Goal: Task Accomplishment & Management: Complete application form

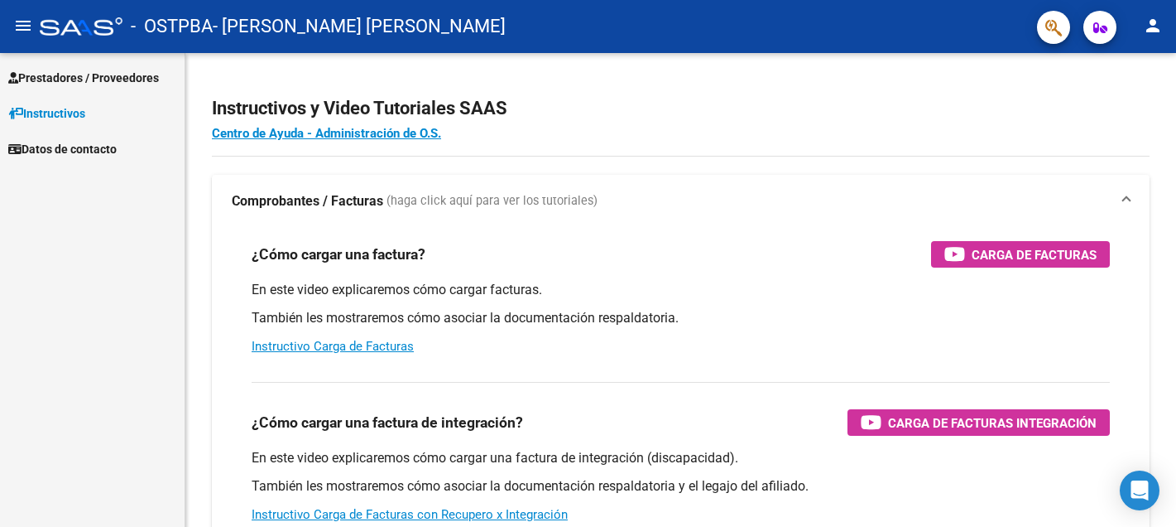
click at [83, 149] on span "Datos de contacto" at bounding box center [62, 149] width 108 height 18
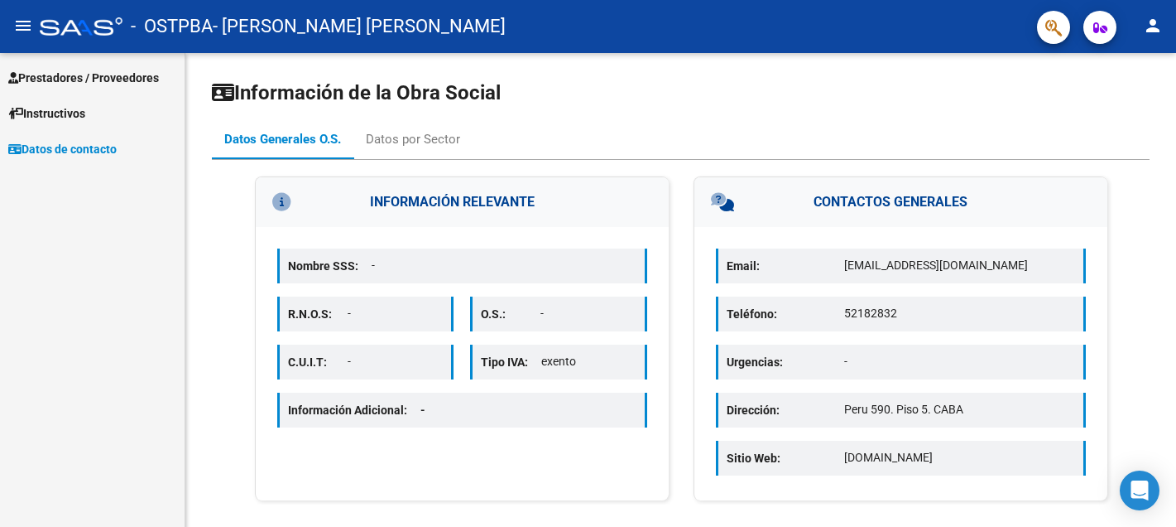
click at [100, 75] on span "Prestadores / Proveedores" at bounding box center [83, 78] width 151 height 18
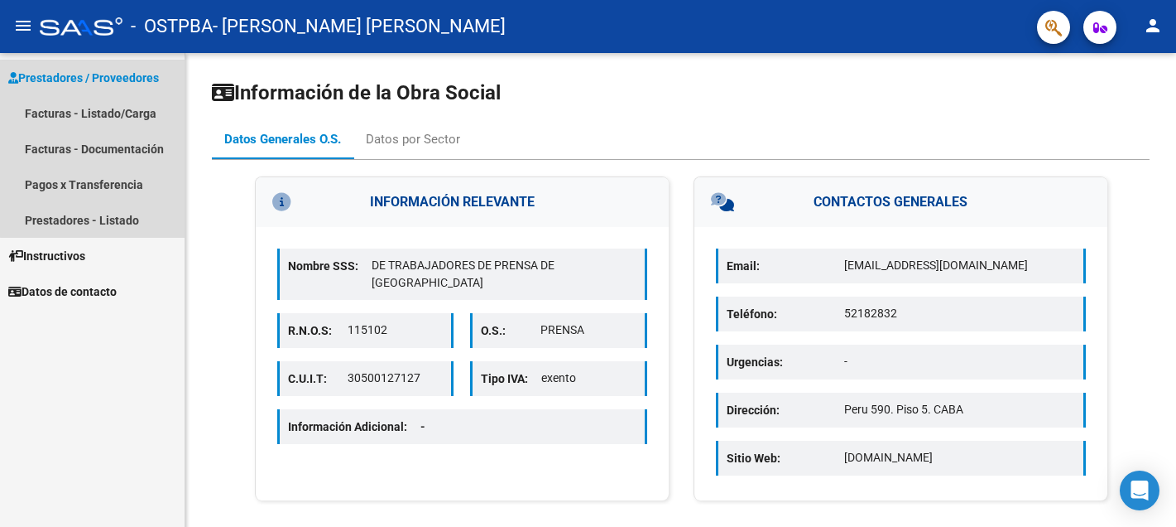
click at [100, 75] on span "Prestadores / Proveedores" at bounding box center [83, 78] width 151 height 18
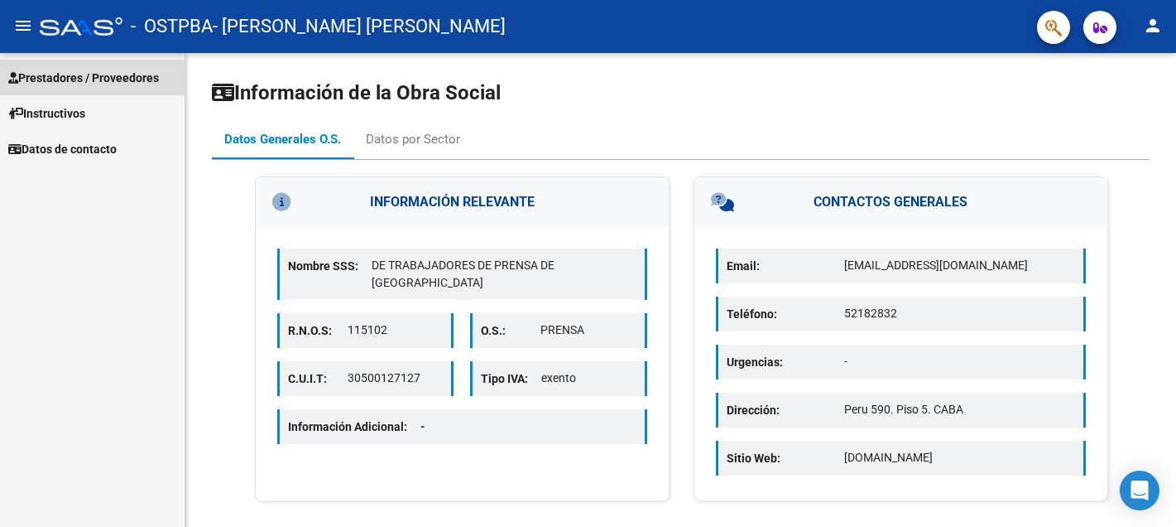
click at [100, 75] on span "Prestadores / Proveedores" at bounding box center [83, 78] width 151 height 18
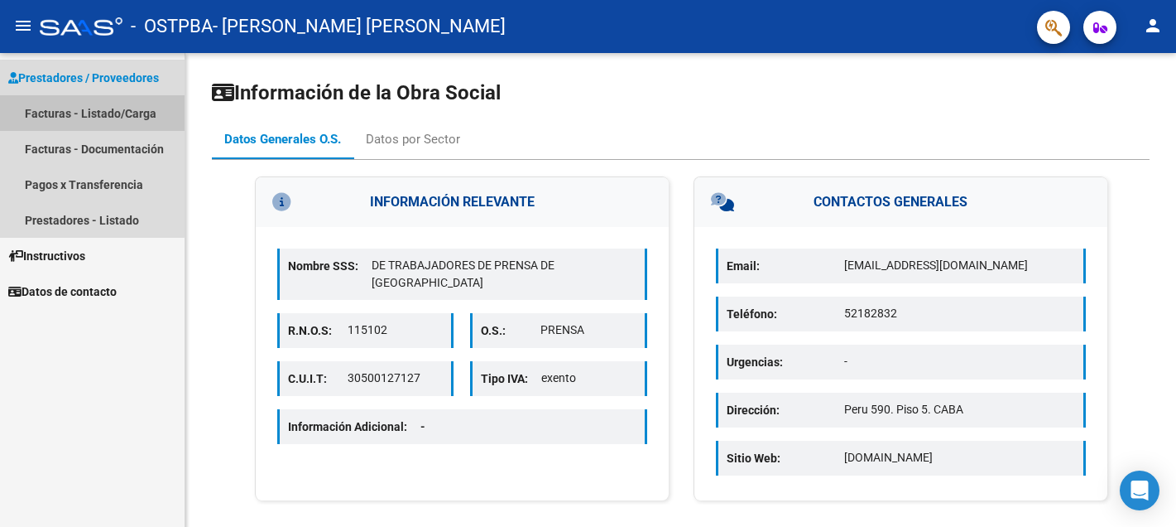
click at [79, 113] on link "Facturas - Listado/Carga" at bounding box center [92, 113] width 185 height 36
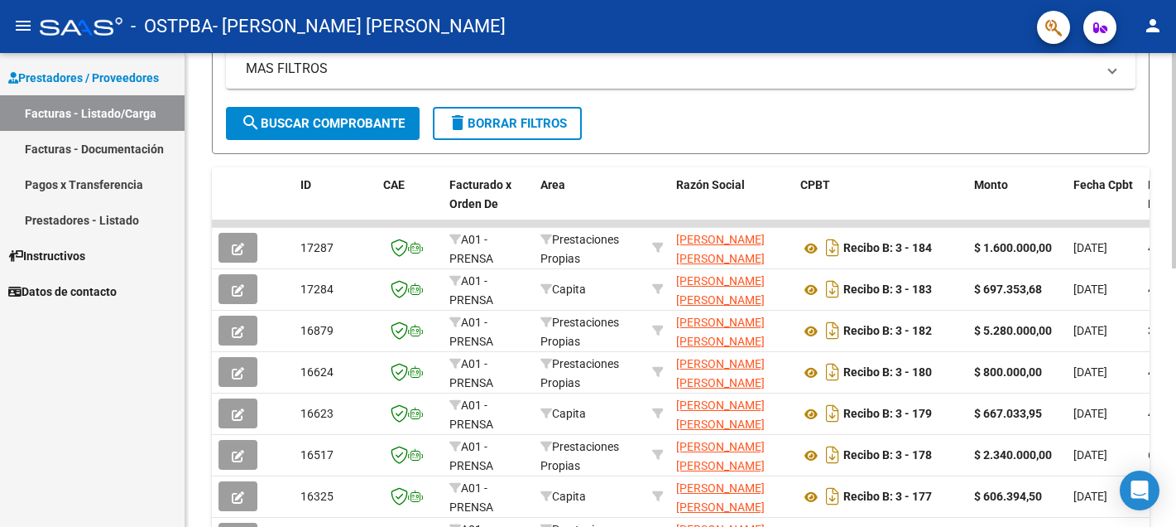
scroll to position [385, 0]
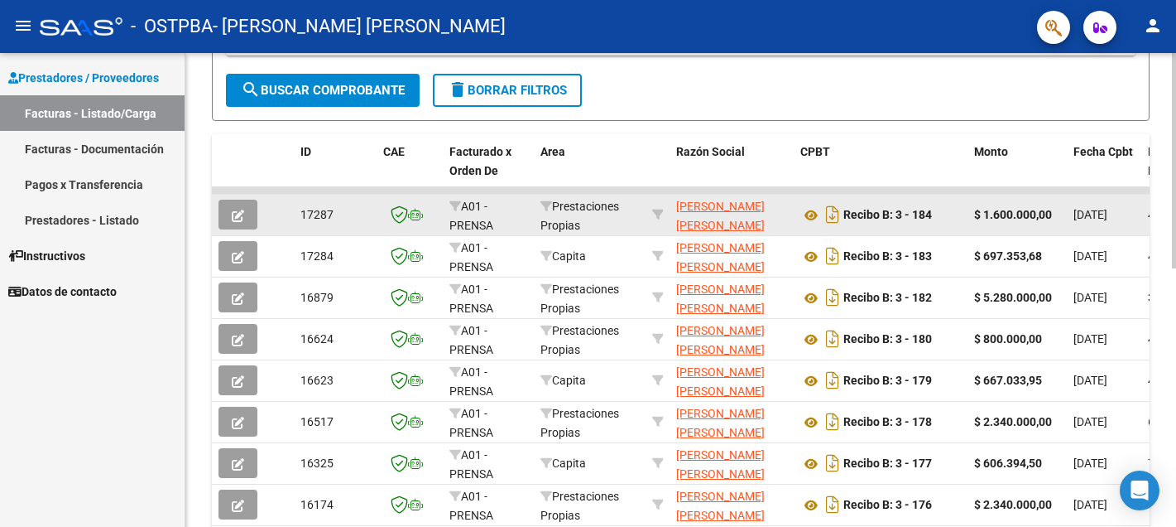
click at [244, 219] on button "button" at bounding box center [238, 215] width 39 height 30
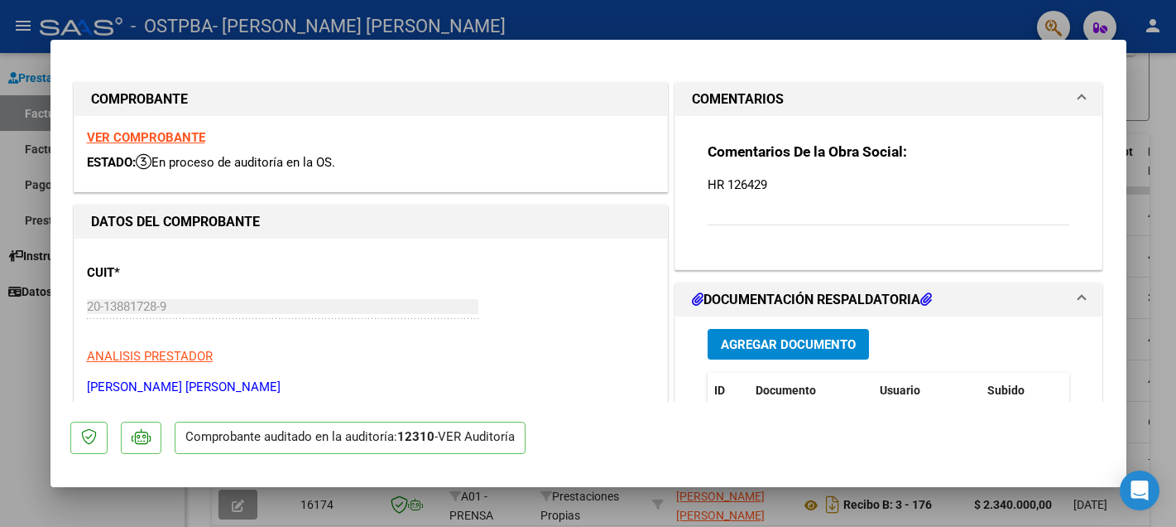
click at [799, 343] on span "Agregar Documento" at bounding box center [788, 344] width 135 height 15
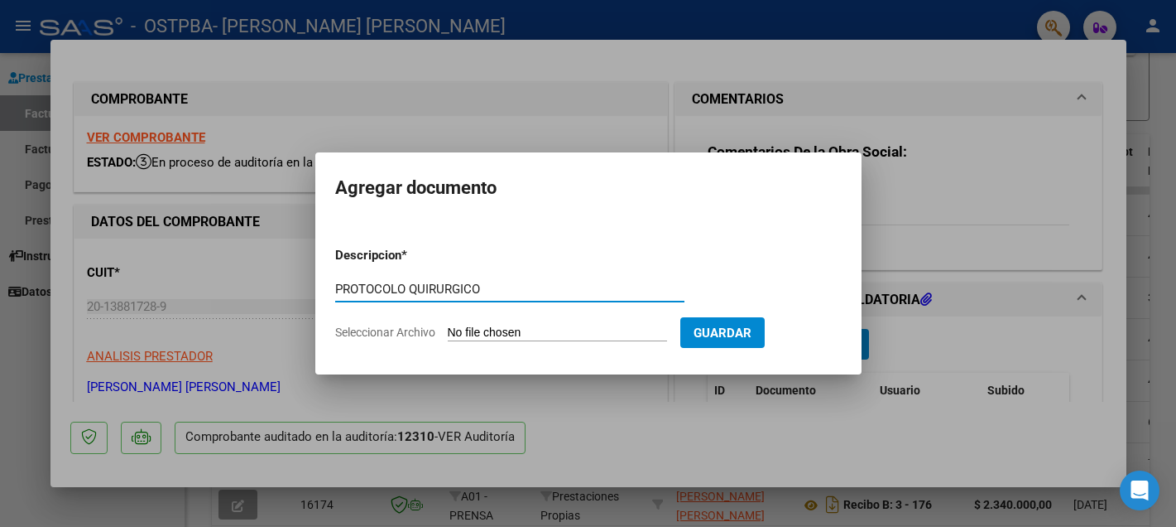
type input "PROTOCOLO QUIRURGICO"
click at [505, 331] on input "Seleccionar Archivo" at bounding box center [557, 333] width 219 height 16
type input "C:\fakepath\IMG_8811.jpeg"
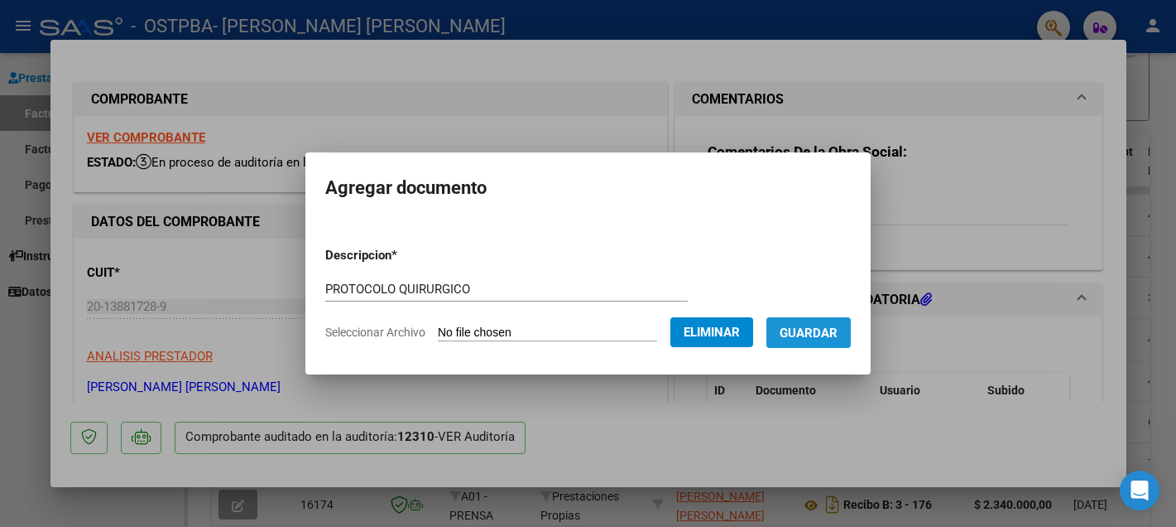
click at [806, 337] on span "Guardar" at bounding box center [809, 332] width 58 height 15
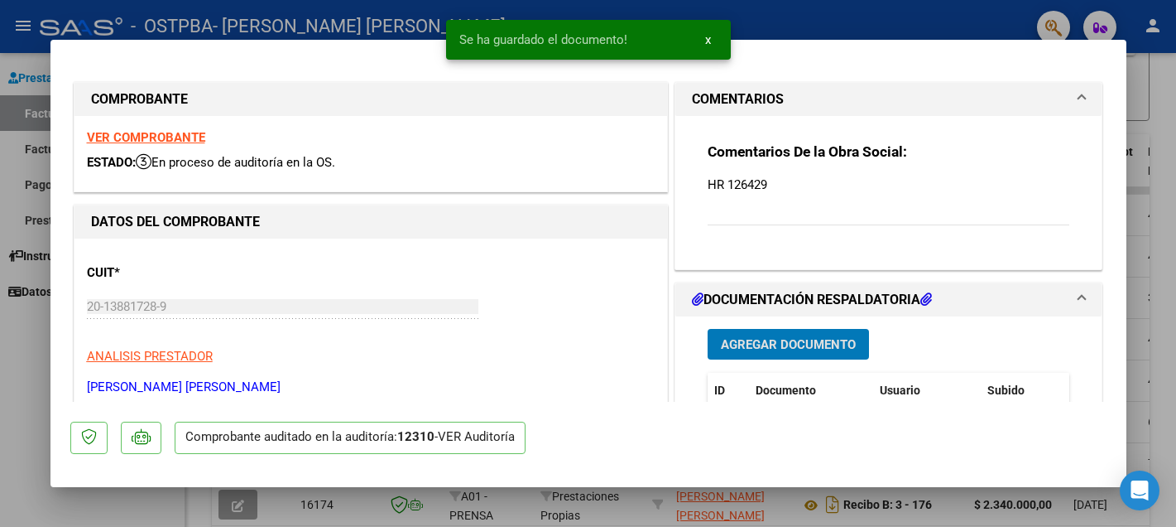
click at [792, 344] on span "Agregar Documento" at bounding box center [788, 344] width 135 height 15
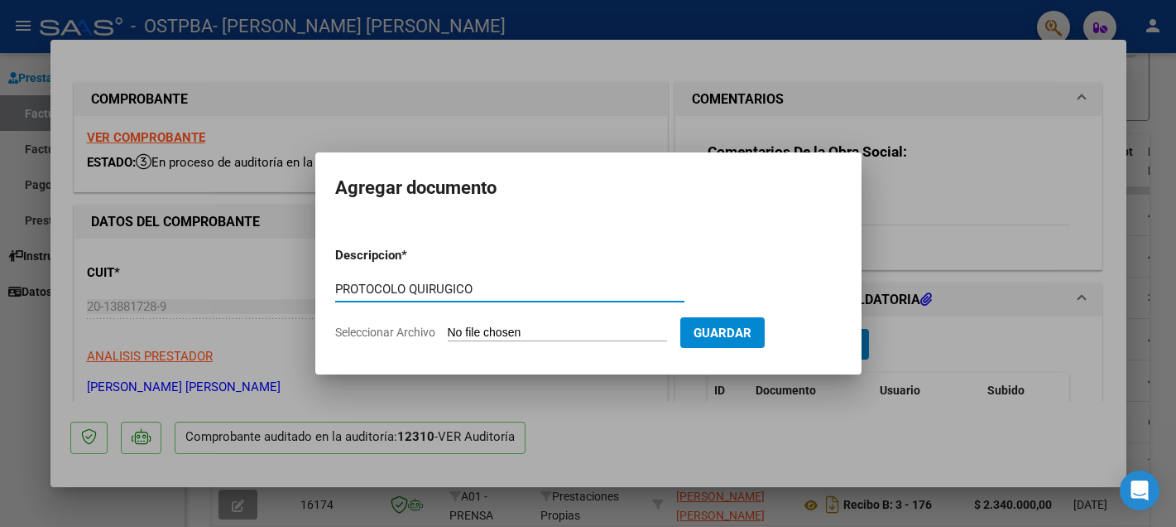
type input "PROTOCOLO QUIRUGICO"
click at [489, 326] on input "Seleccionar Archivo" at bounding box center [557, 333] width 219 height 16
type input "C:\fakepath\IMG_8812.jpeg"
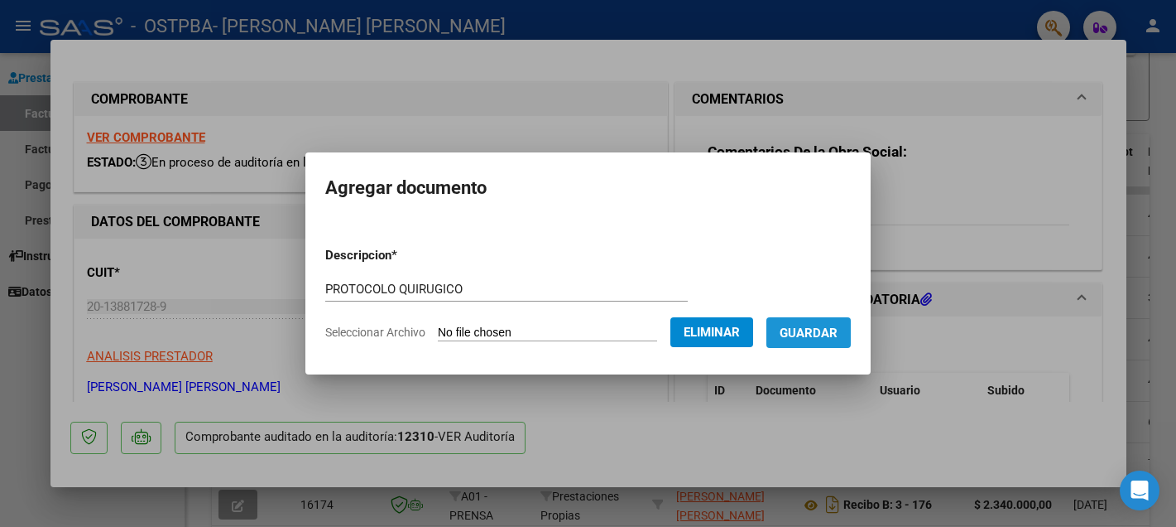
click at [817, 332] on span "Guardar" at bounding box center [809, 332] width 58 height 15
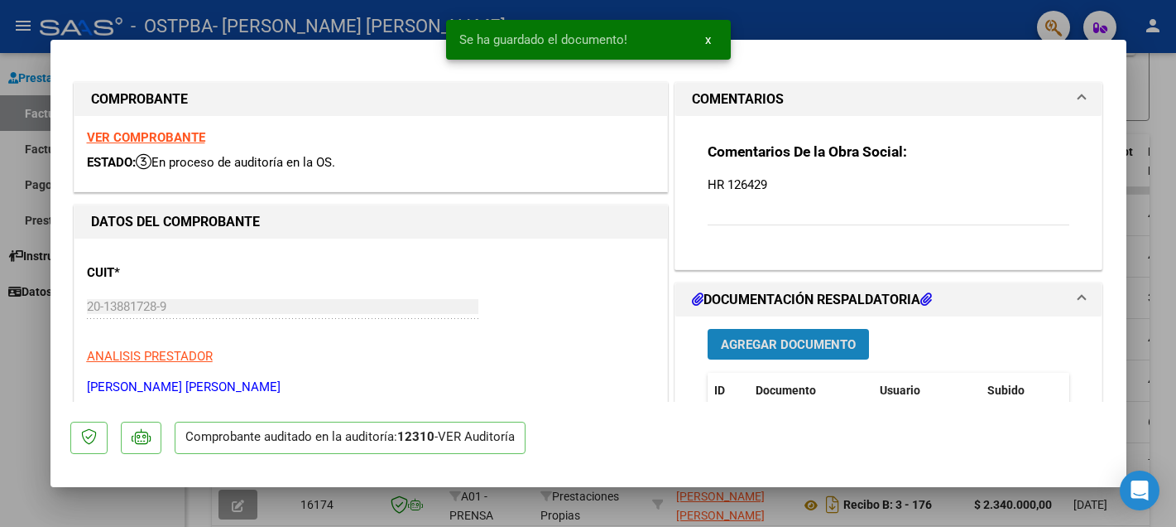
click at [801, 343] on span "Agregar Documento" at bounding box center [788, 344] width 135 height 15
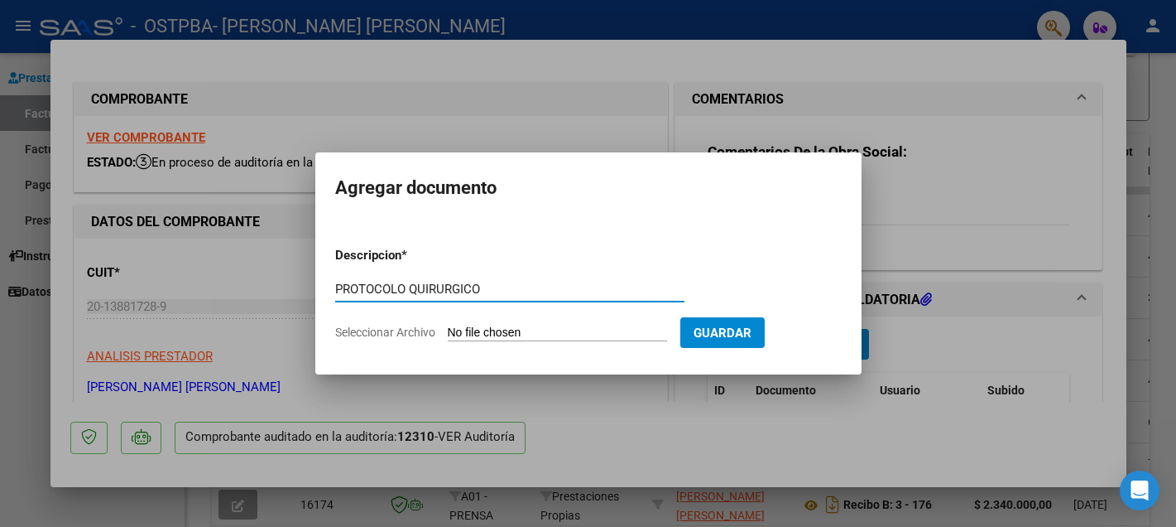
type input "PROTOCOLO QUIRURGICO"
click at [484, 325] on input "Seleccionar Archivo" at bounding box center [557, 333] width 219 height 16
type input "C:\fakepath\IMG_8813.jpeg"
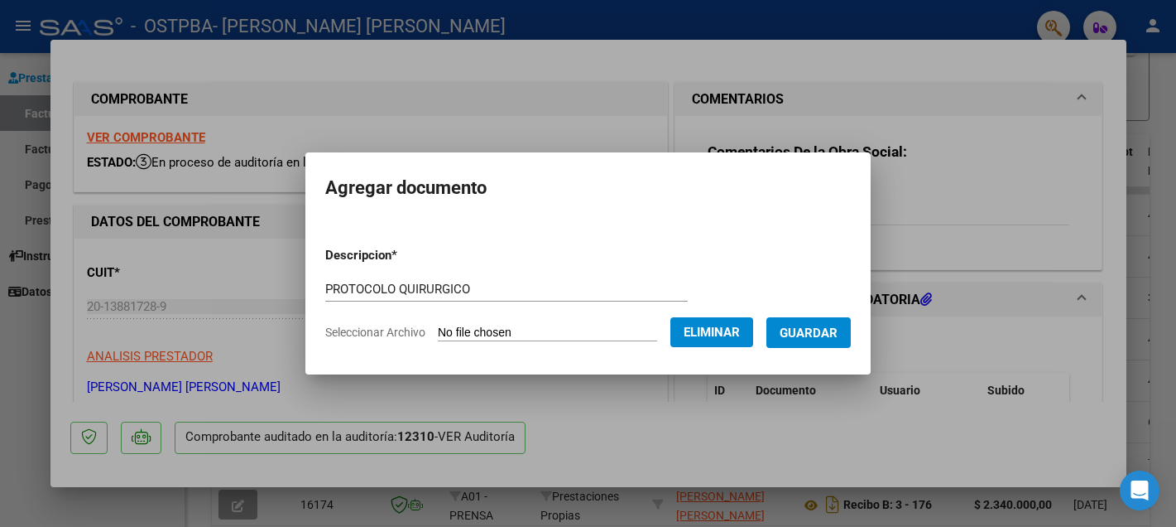
click at [812, 327] on span "Guardar" at bounding box center [809, 332] width 58 height 15
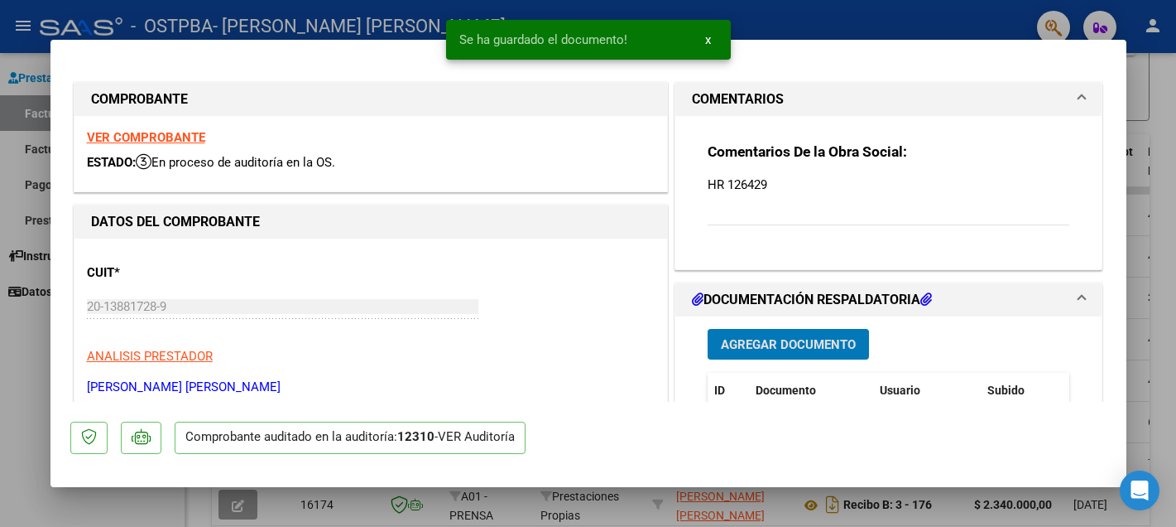
click at [769, 344] on span "Agregar Documento" at bounding box center [788, 344] width 135 height 15
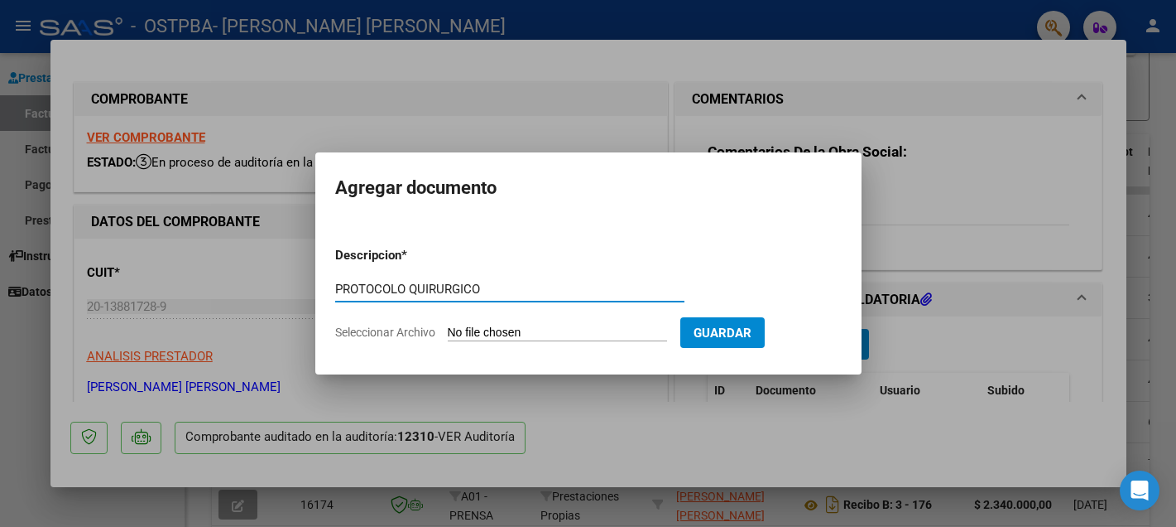
type input "PROTOCOLO QUIRURGICO"
click at [481, 333] on input "Seleccionar Archivo" at bounding box center [557, 333] width 219 height 16
type input "C:\fakepath\IMG_8815.jpeg"
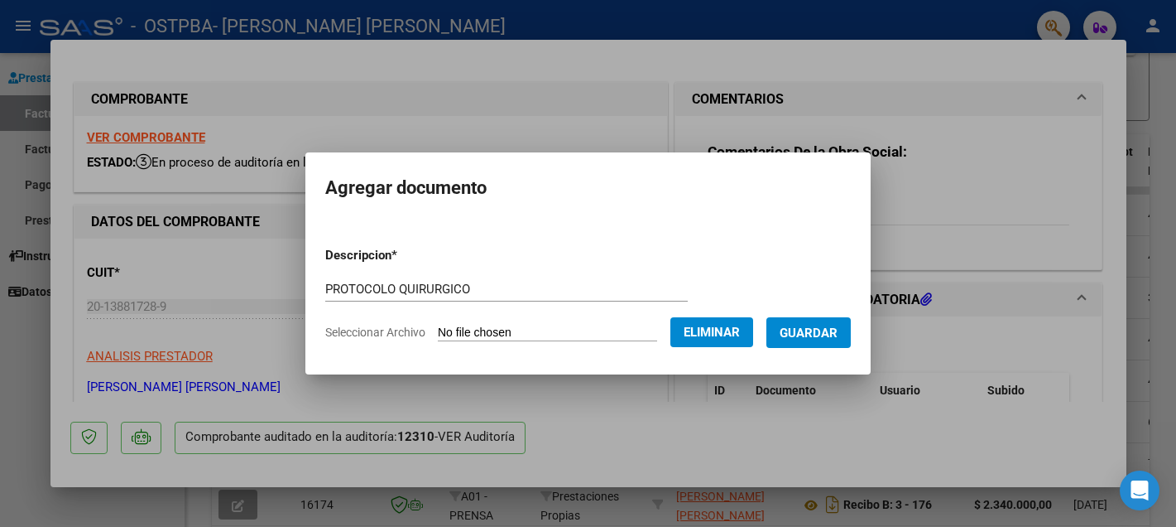
click at [814, 323] on button "Guardar" at bounding box center [809, 332] width 84 height 31
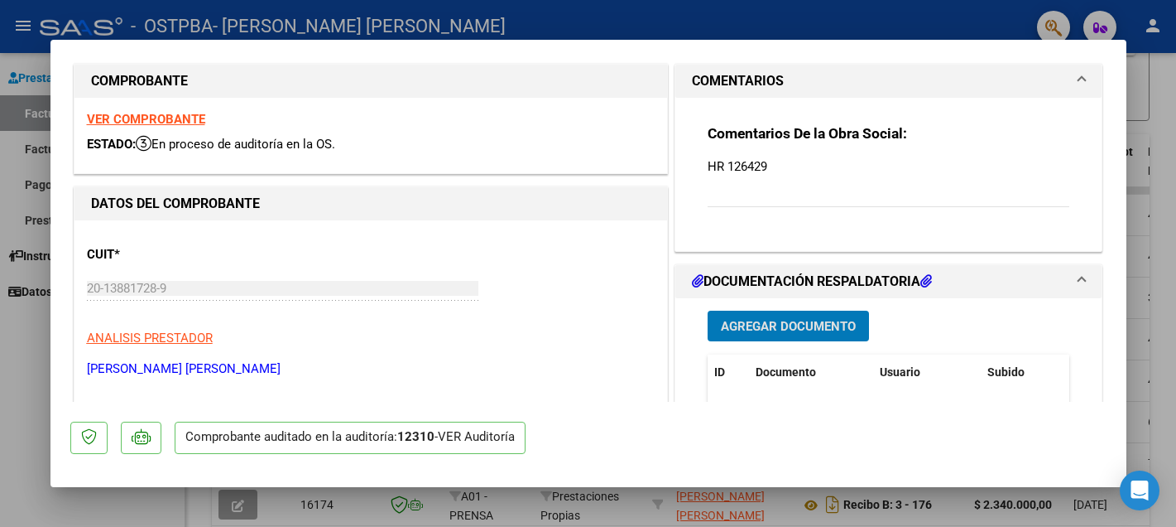
scroll to position [0, 0]
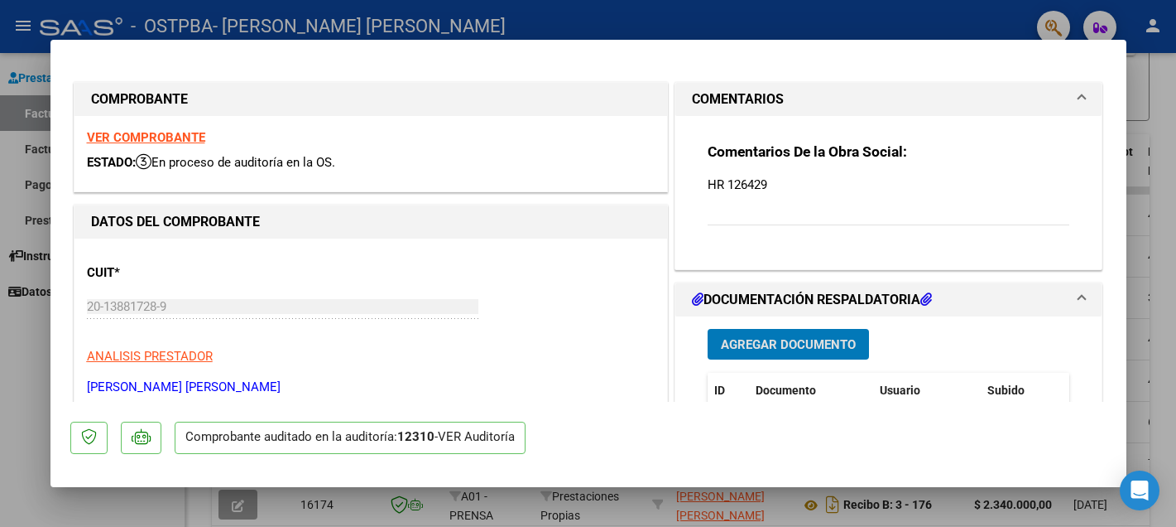
click at [32, 367] on div at bounding box center [588, 263] width 1176 height 527
type input "$ 0,00"
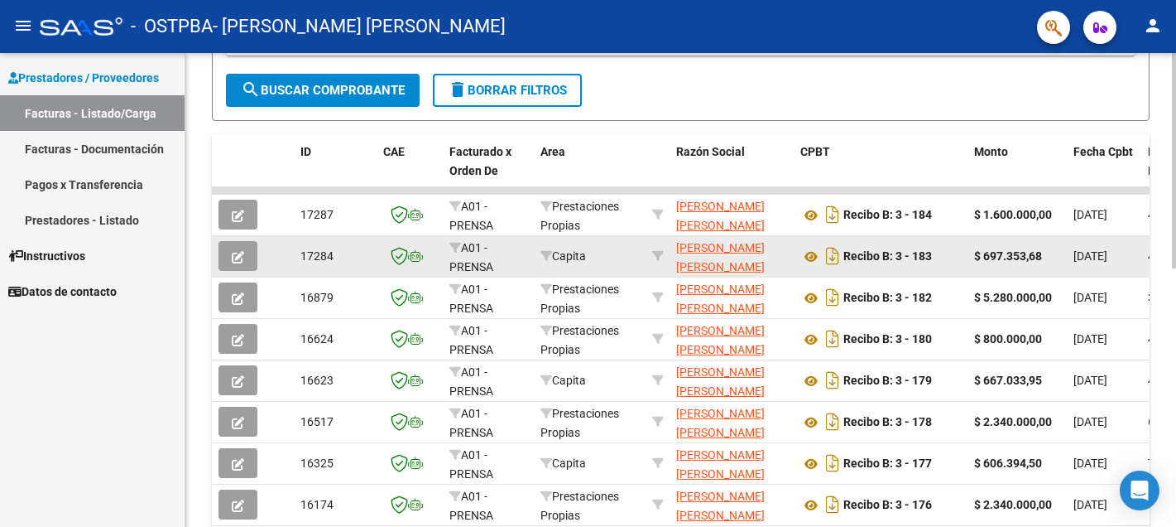
click at [233, 257] on icon "button" at bounding box center [238, 257] width 12 height 12
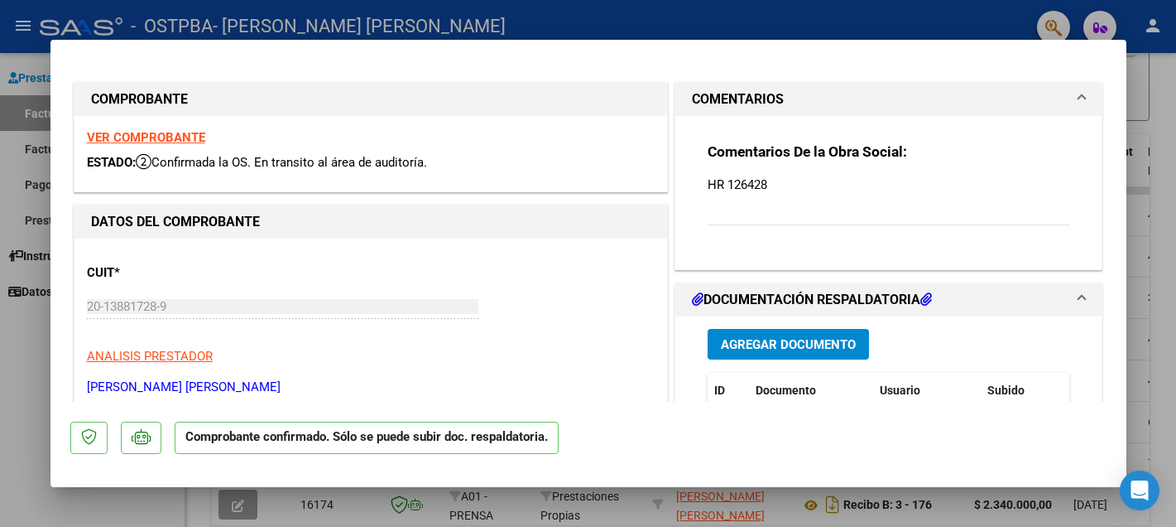
click at [783, 339] on span "Agregar Documento" at bounding box center [788, 344] width 135 height 15
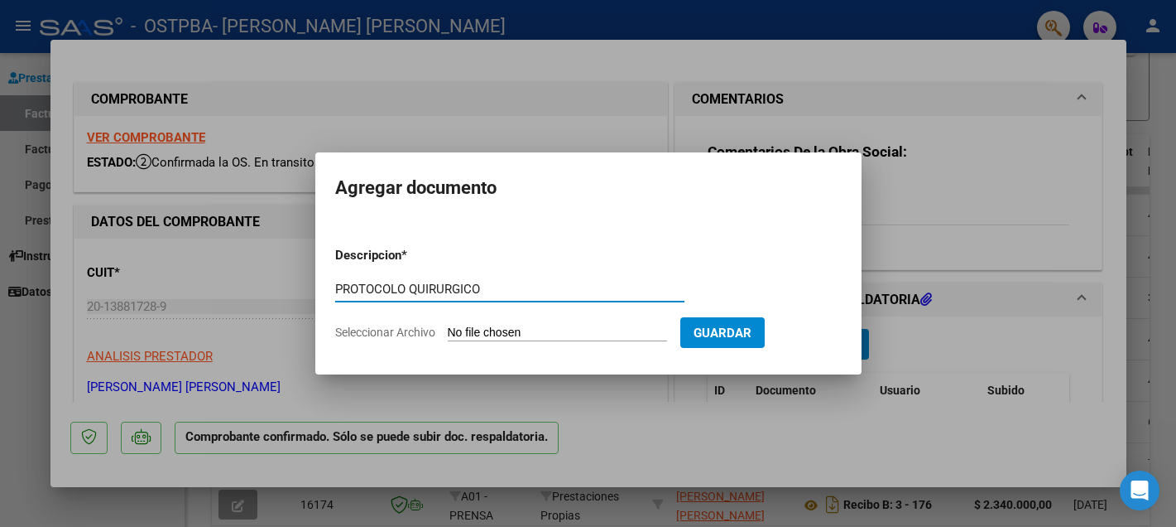
type input "PROTOCOLO QUIRURGICO"
click at [488, 328] on input "Seleccionar Archivo" at bounding box center [557, 333] width 219 height 16
type input "C:\fakepath\IMG_8810.jpeg"
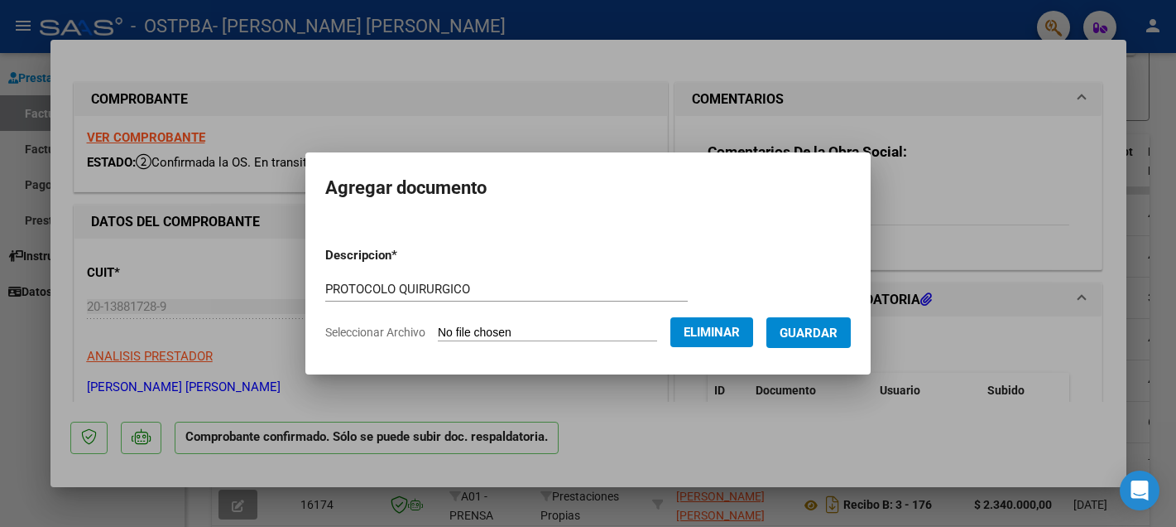
click at [800, 330] on span "Guardar" at bounding box center [809, 332] width 58 height 15
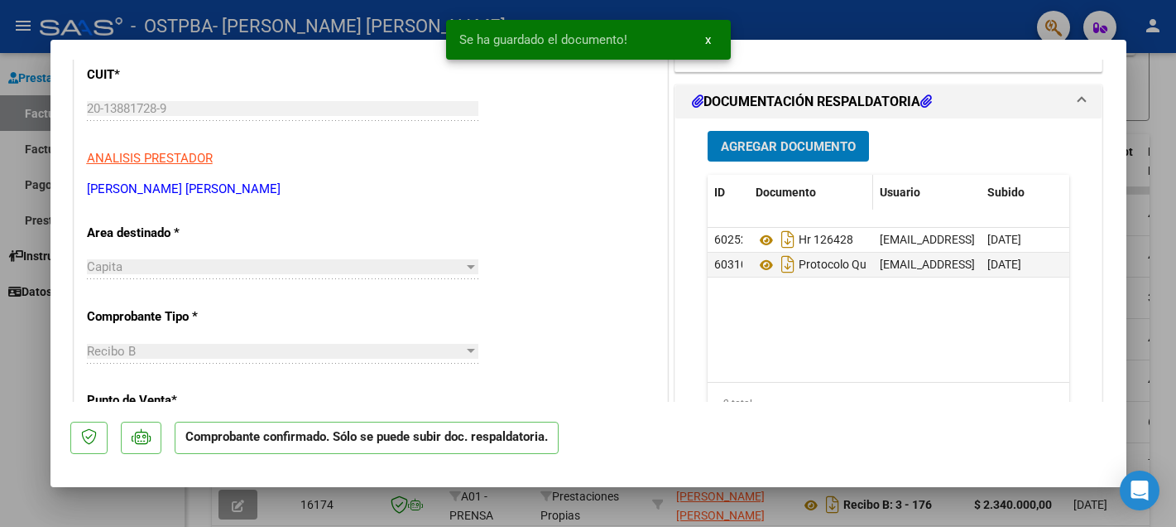
scroll to position [171, 0]
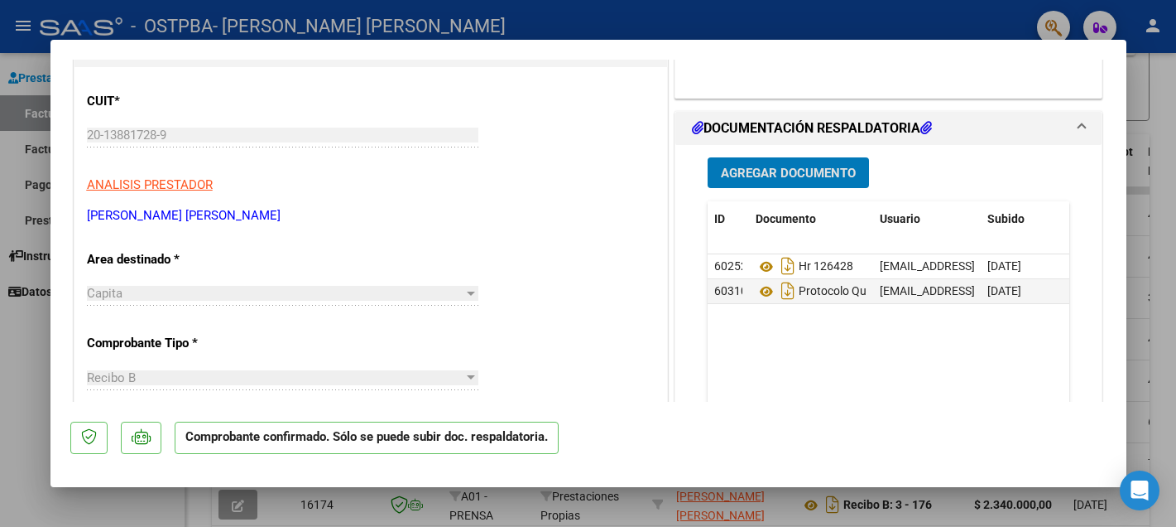
click at [25, 353] on div at bounding box center [588, 263] width 1176 height 527
type input "$ 0,00"
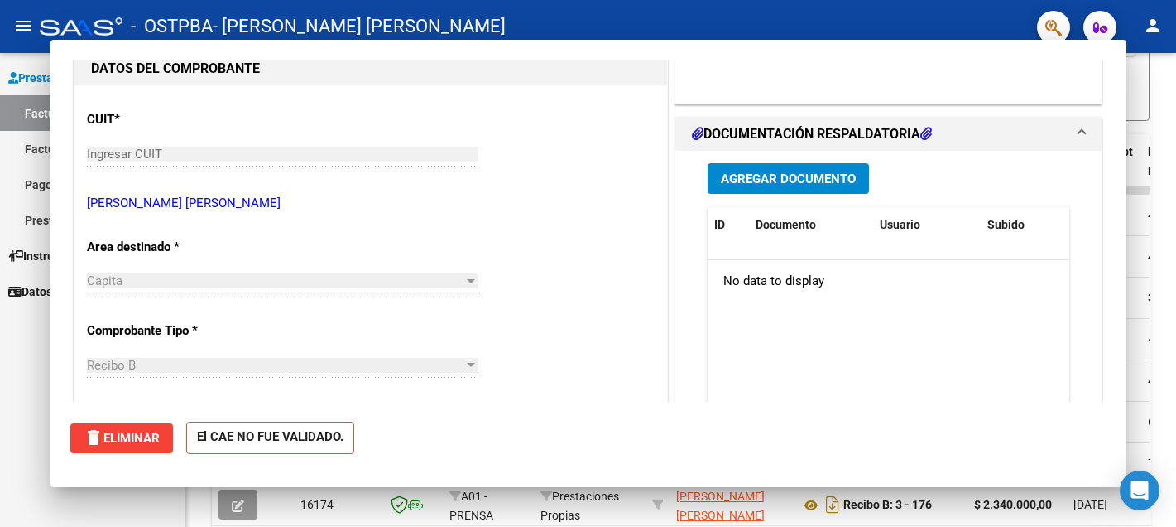
scroll to position [0, 0]
